Goal: Navigation & Orientation: Find specific page/section

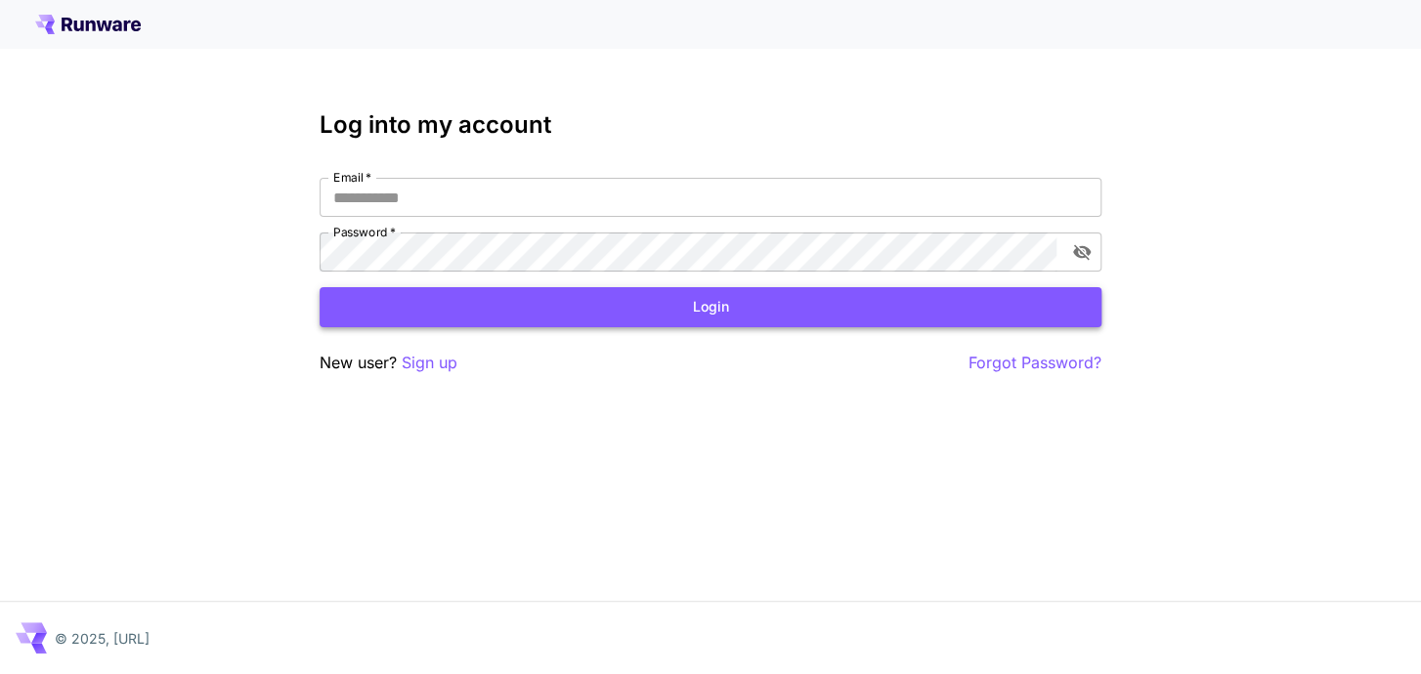
type input "**********"
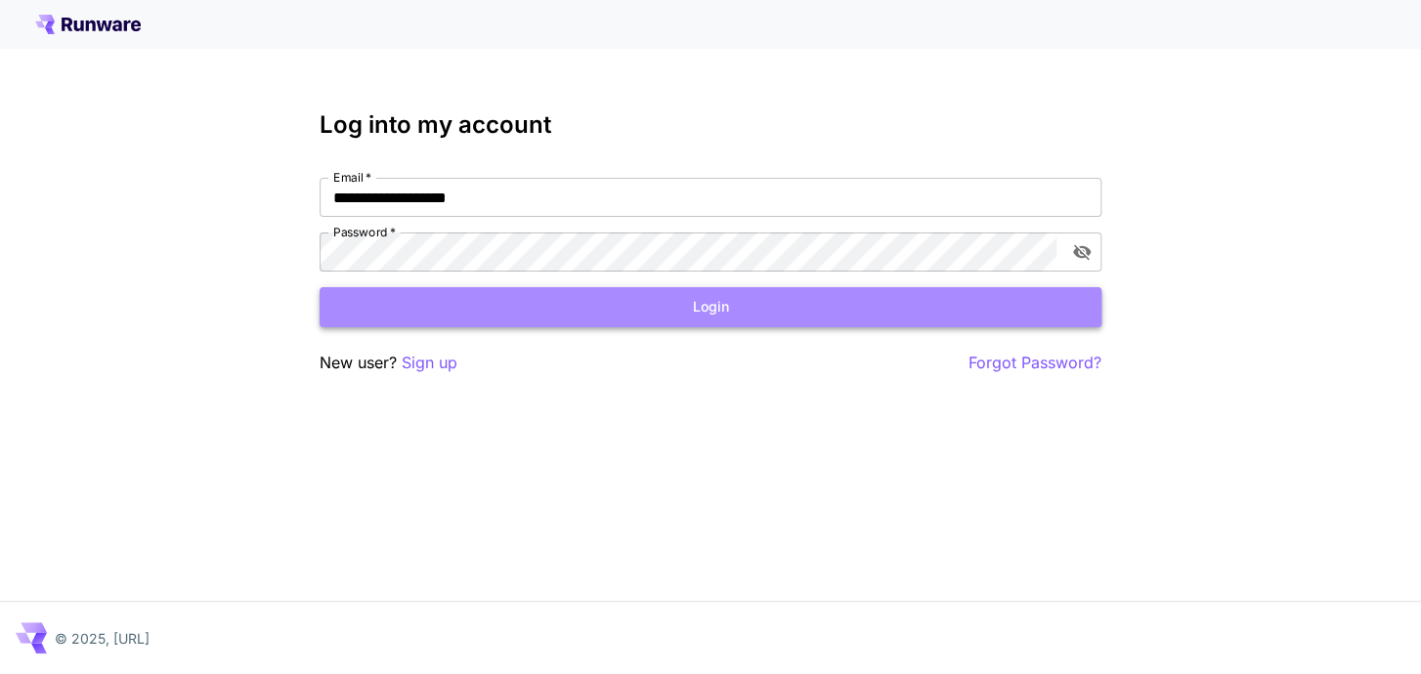
click at [711, 318] on button "Login" at bounding box center [711, 307] width 782 height 40
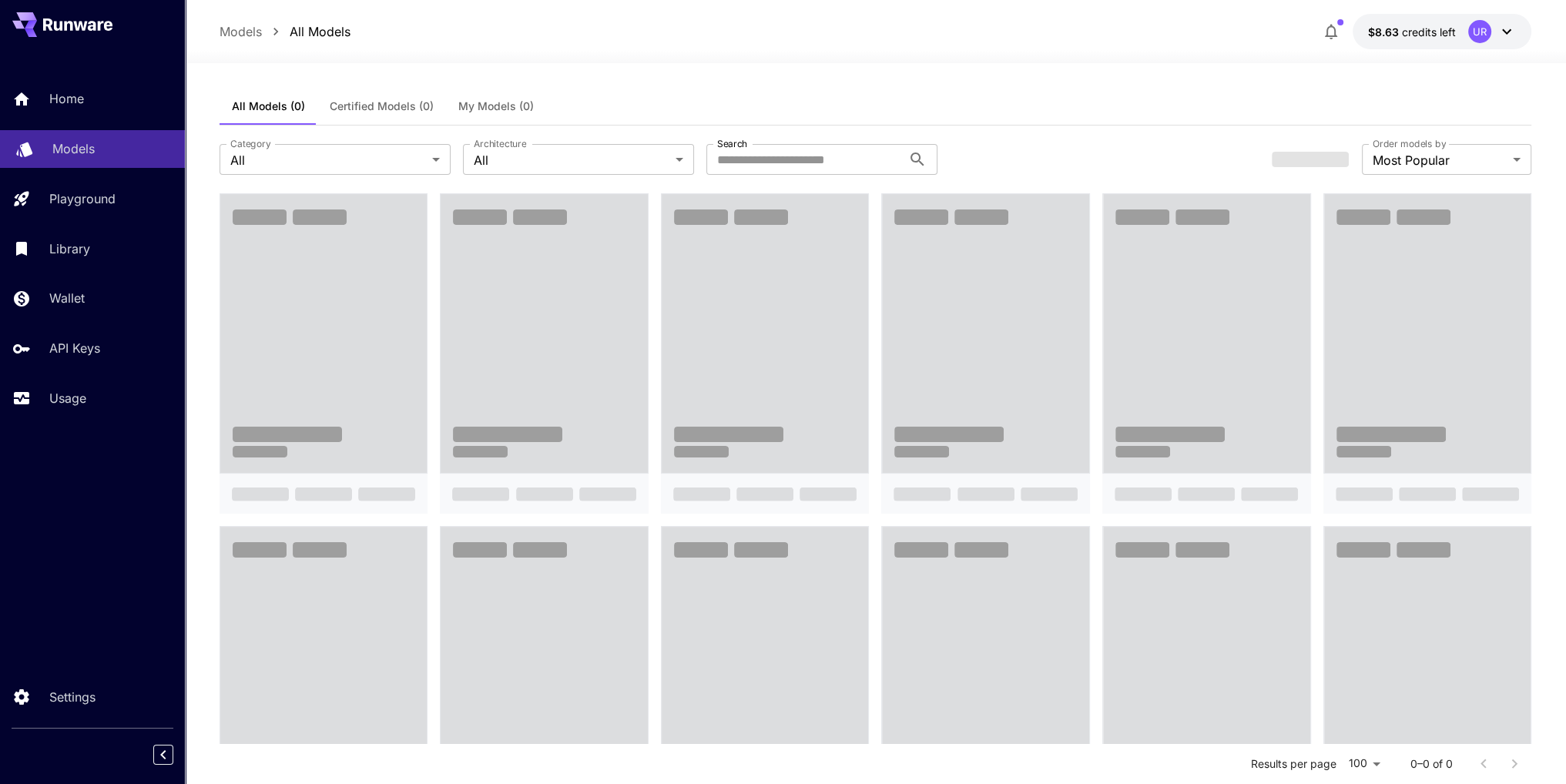
click at [87, 149] on p "Models" at bounding box center [73, 148] width 43 height 18
